Goal: Communication & Community: Answer question/provide support

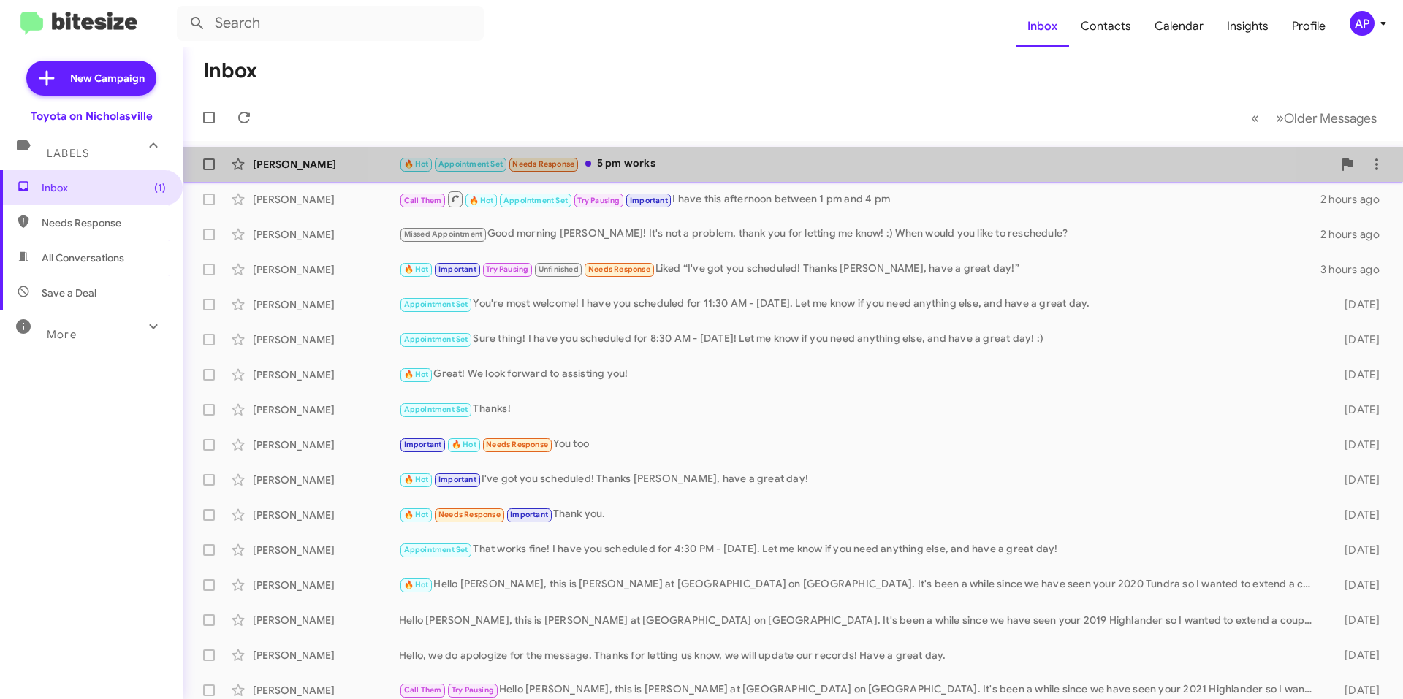
click at [810, 170] on div "🔥 Hot Appointment Set Needs Response 5 pm works" at bounding box center [866, 164] width 934 height 17
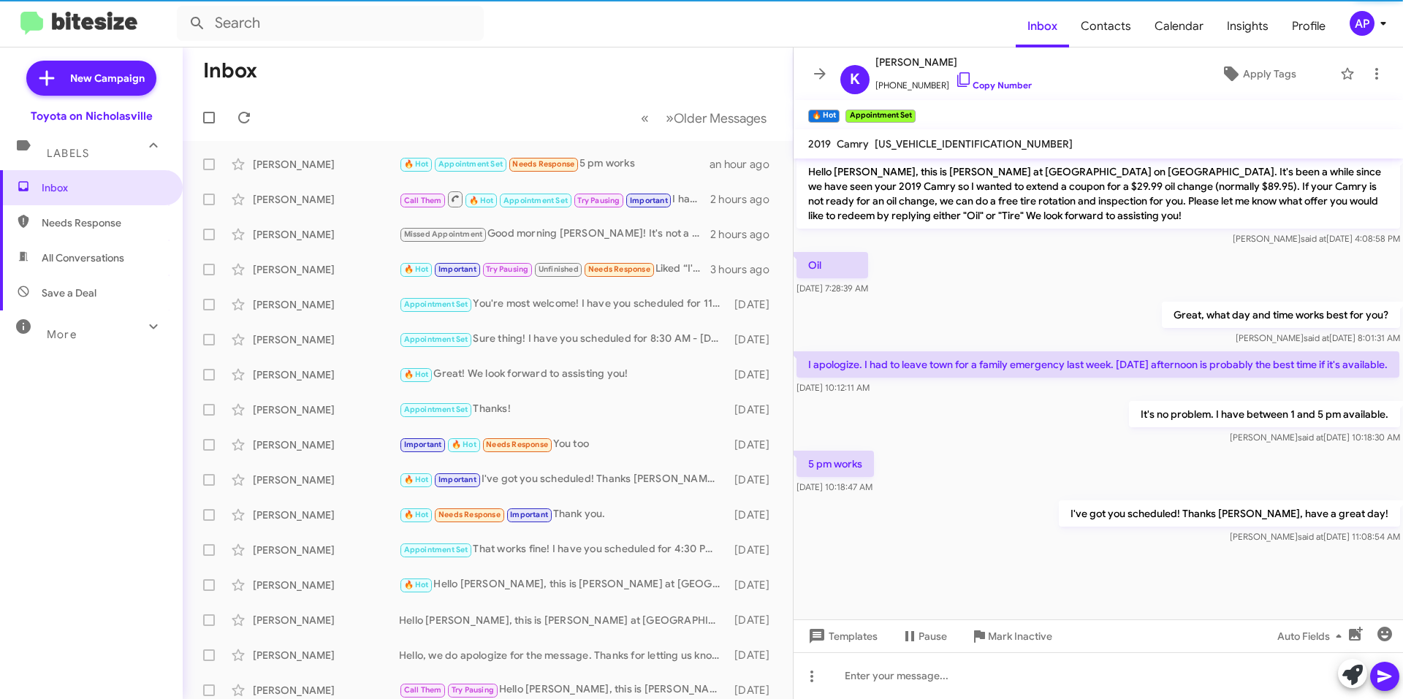
scroll to position [1080, 0]
click at [820, 77] on icon at bounding box center [820, 74] width 18 height 18
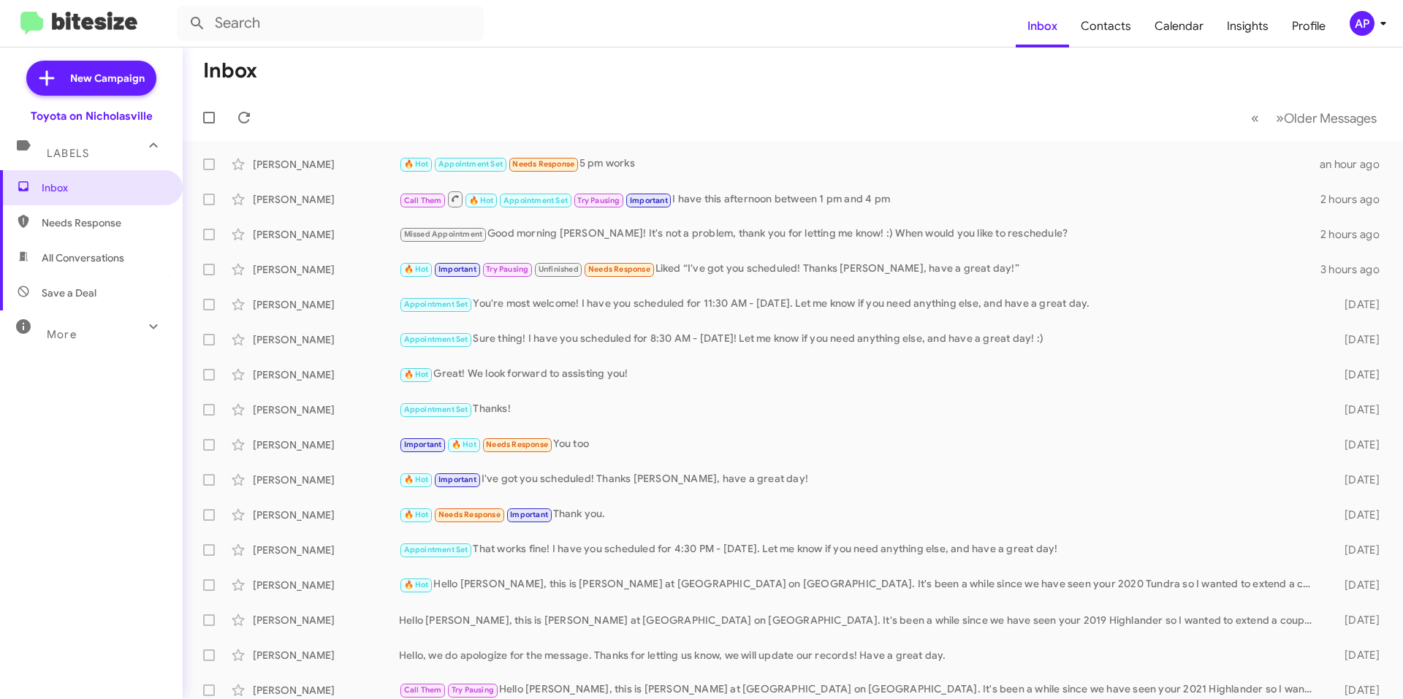
click at [57, 255] on span "All Conversations" at bounding box center [83, 258] width 83 height 15
type input "in:all-conversations"
